Goal: Register for event/course

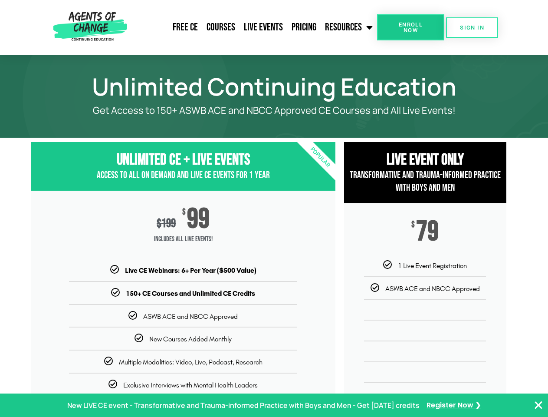
click at [274, 208] on div "$ 199 $ 99 Includes ALL Live Events!" at bounding box center [183, 228] width 304 height 75
click at [350, 27] on link "Resources" at bounding box center [349, 28] width 56 height 22
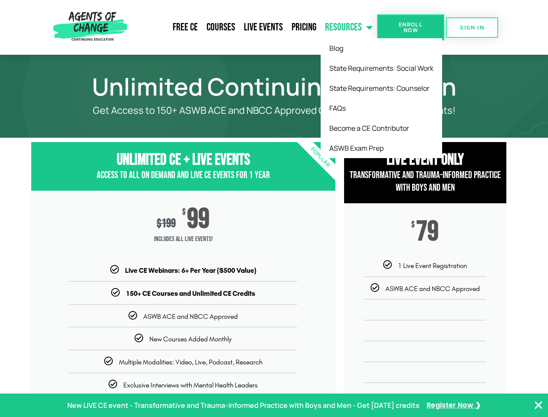
click at [411, 27] on span "Enroll Now" at bounding box center [411, 27] width 40 height 11
click at [472, 27] on span "SIGN IN" at bounding box center [472, 28] width 24 height 6
click at [274, 405] on p "New LIVE CE event - Transformative and Trauma-informed Practice with Boys and M…" at bounding box center [243, 405] width 353 height 13
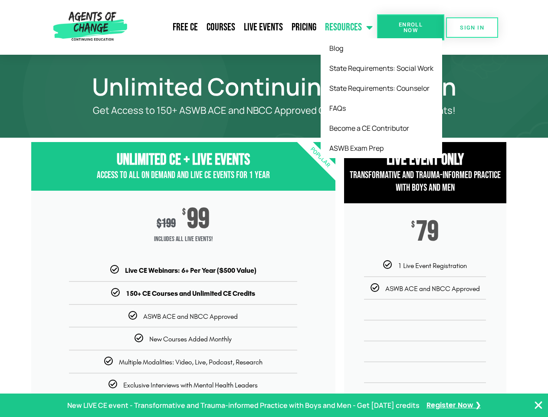
click at [539, 405] on icon "Close Banner" at bounding box center [539, 405] width 10 height 10
